Goal: Complete application form

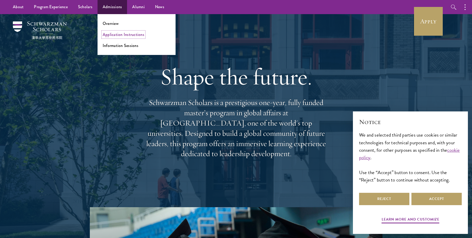
click at [118, 36] on link "Application Instructions" at bounding box center [124, 35] width 42 height 6
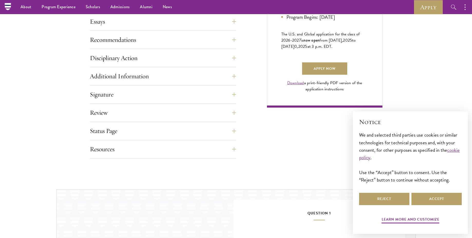
scroll to position [344, 0]
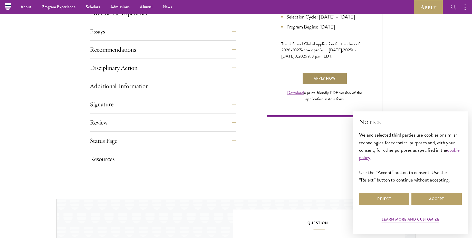
click at [322, 84] on link "Apply Now" at bounding box center [324, 78] width 45 height 12
click at [302, 96] on link "Download" at bounding box center [295, 93] width 17 height 6
click at [287, 90] on link "Download" at bounding box center [295, 93] width 17 height 6
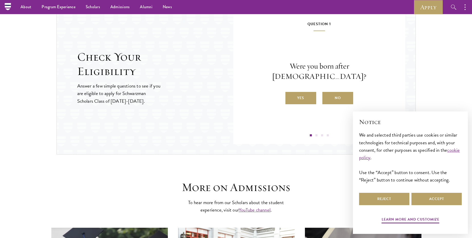
scroll to position [527, 0]
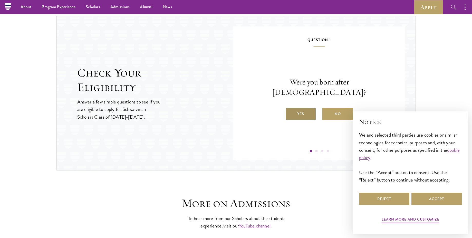
click at [305, 108] on label "Yes" at bounding box center [300, 114] width 31 height 12
click at [290, 108] on input "Yes" at bounding box center [287, 110] width 5 height 5
click at [306, 110] on label "Yes" at bounding box center [300, 114] width 31 height 12
click at [290, 110] on input "Yes" at bounding box center [287, 110] width 5 height 5
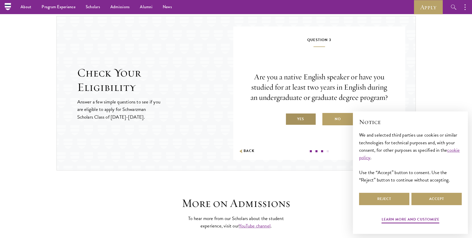
click at [309, 120] on label "Yes" at bounding box center [300, 119] width 31 height 12
click at [290, 118] on input "Yes" at bounding box center [287, 115] width 5 height 5
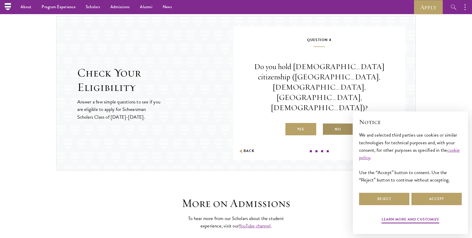
click at [331, 123] on label "No" at bounding box center [337, 129] width 31 height 12
click at [327, 124] on input "No" at bounding box center [324, 126] width 5 height 5
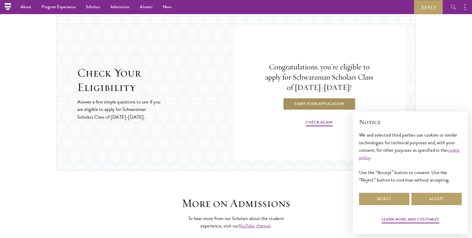
click at [326, 105] on link "Start Your Application" at bounding box center [319, 104] width 73 height 12
